Goal: Navigation & Orientation: Find specific page/section

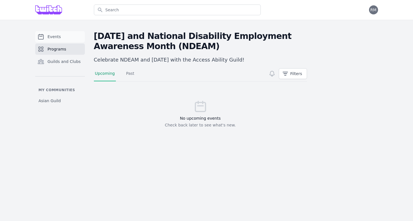
click at [54, 38] on span "Events" at bounding box center [54, 37] width 13 height 6
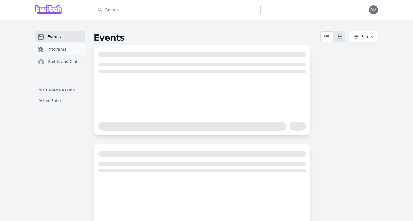
click at [60, 49] on span "Programs" at bounding box center [57, 49] width 19 height 6
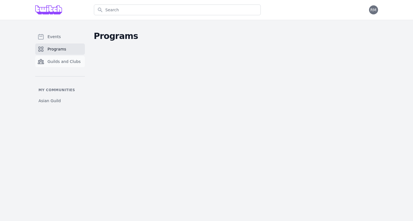
click at [62, 58] on link "Guilds and Clubs" at bounding box center [60, 61] width 50 height 11
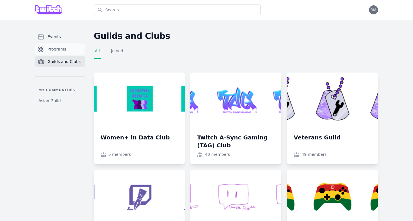
click at [60, 43] on link "Programs" at bounding box center [60, 48] width 50 height 11
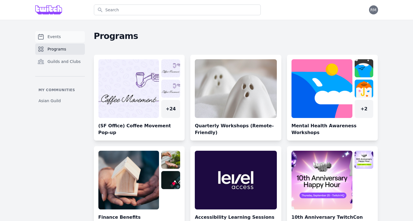
click at [58, 37] on span "Events" at bounding box center [54, 37] width 13 height 6
